Goal: Transaction & Acquisition: Purchase product/service

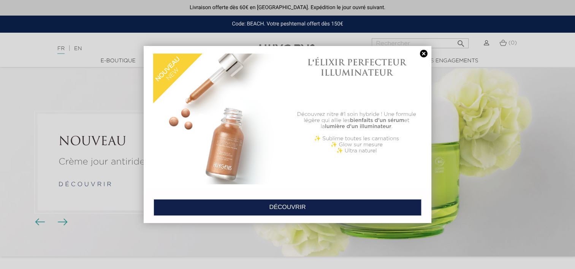
click at [424, 51] on link at bounding box center [424, 54] width 11 height 8
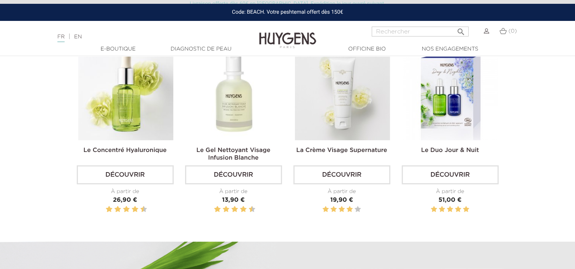
scroll to position [268, 0]
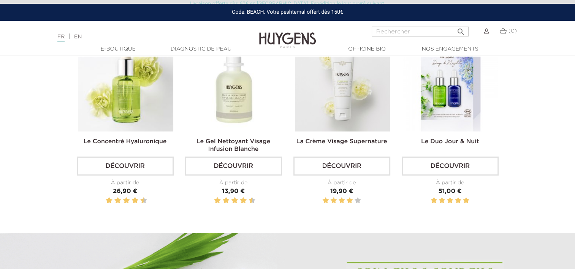
click at [348, 97] on img at bounding box center [342, 84] width 95 height 95
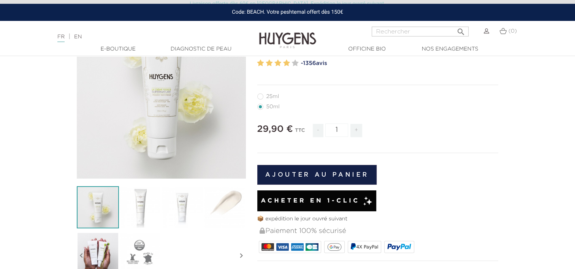
scroll to position [99, 0]
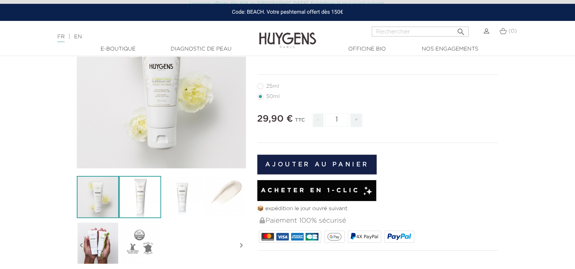
click at [144, 194] on img at bounding box center [140, 197] width 42 height 42
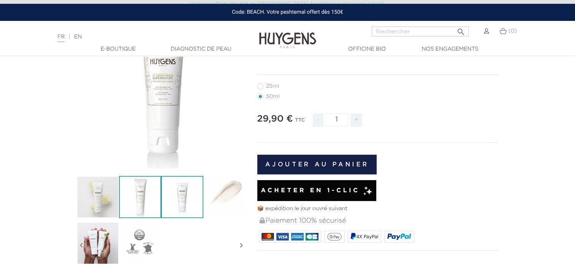
click at [171, 198] on img at bounding box center [182, 197] width 42 height 42
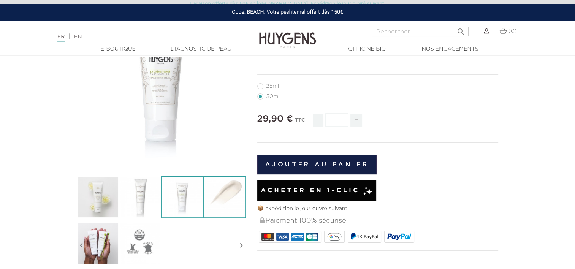
click at [215, 199] on img at bounding box center [224, 197] width 42 height 42
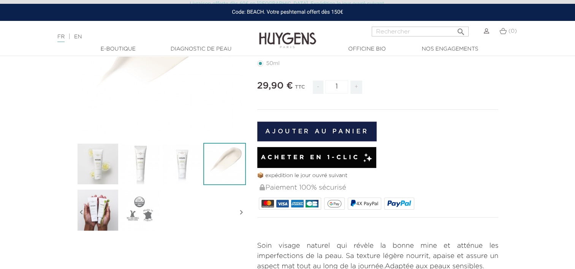
scroll to position [0, 0]
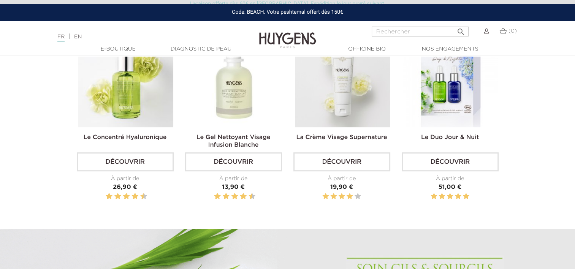
scroll to position [276, 0]
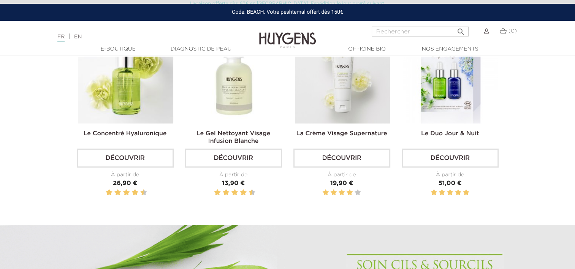
click at [441, 99] on img at bounding box center [451, 76] width 95 height 95
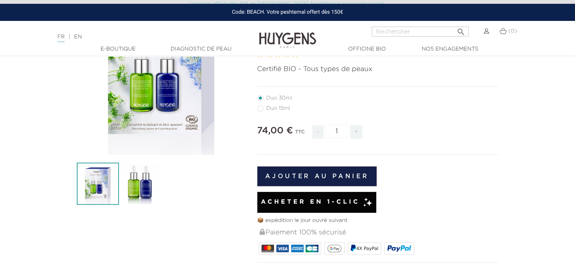
scroll to position [120, 0]
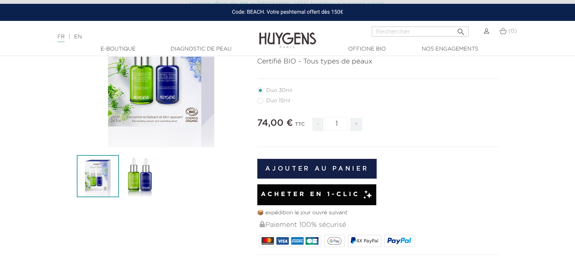
click at [260, 99] on label41"] "Duo 15ml" at bounding box center [278, 101] width 42 height 6
radio input "true"
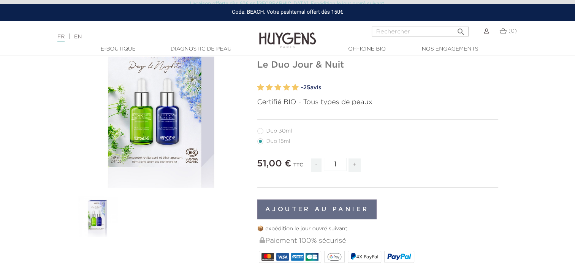
scroll to position [77, 0]
